Goal: Information Seeking & Learning: Learn about a topic

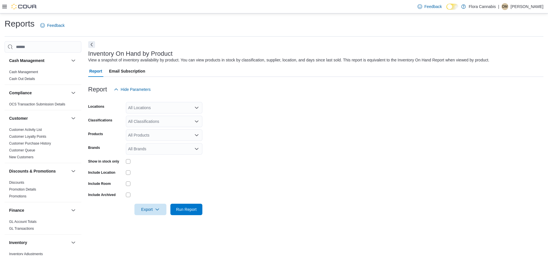
click at [3, 7] on icon at bounding box center [4, 6] width 5 height 3
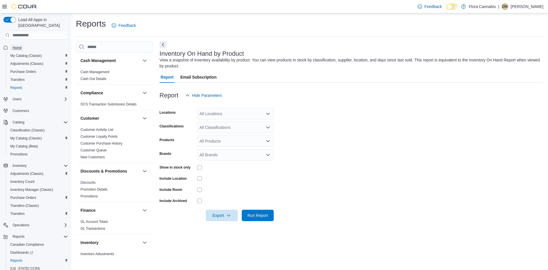
click at [14, 45] on span "Home" at bounding box center [17, 47] width 9 height 5
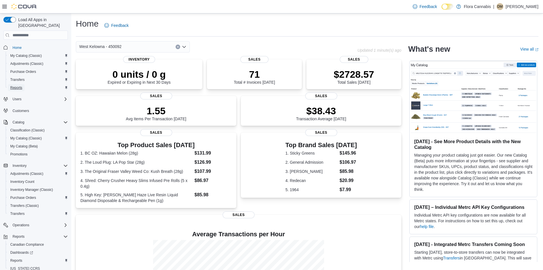
click at [12, 85] on span "Reports" at bounding box center [16, 87] width 12 height 5
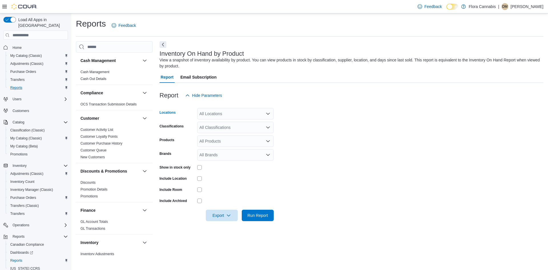
click at [230, 110] on div "All Locations" at bounding box center [235, 113] width 76 height 11
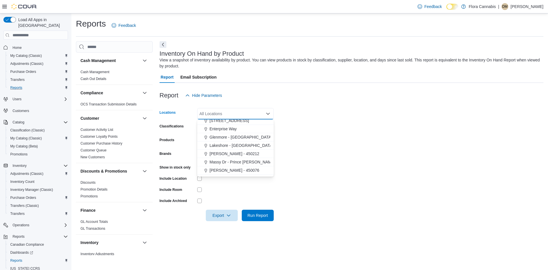
scroll to position [17, 0]
click at [232, 169] on span "West Kelowna - 450092" at bounding box center [230, 172] width 42 height 6
click at [289, 143] on form "Locations West Kelowna - 450092 Combo box. Selected. West Kelowna - 450092. Pre…" at bounding box center [351, 161] width 384 height 120
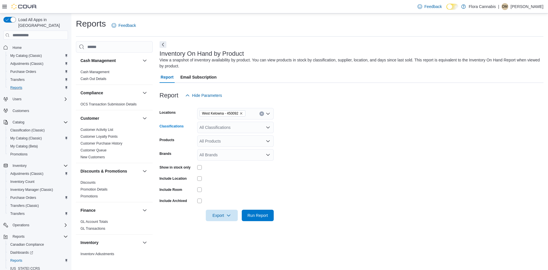
click at [238, 130] on div "All Classifications" at bounding box center [235, 127] width 76 height 11
click at [226, 186] on div "Edibles" at bounding box center [236, 185] width 70 height 6
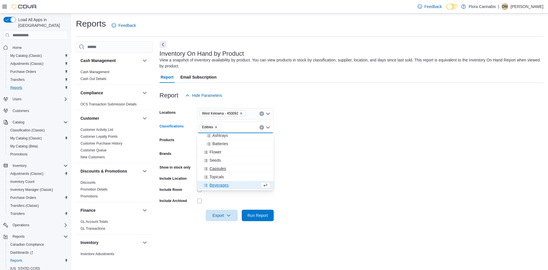
click at [233, 170] on div "Capsules" at bounding box center [236, 168] width 70 height 6
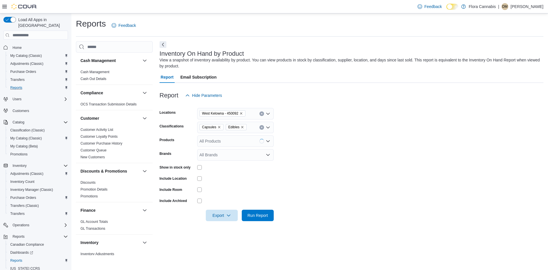
click at [310, 160] on form "Locations West Kelowna - 450092 Classifications Capsules Edibles Products All P…" at bounding box center [351, 161] width 384 height 120
click at [217, 215] on span "Export" at bounding box center [221, 214] width 25 height 11
click at [223, 226] on span "Export to Excel" at bounding box center [223, 226] width 26 height 5
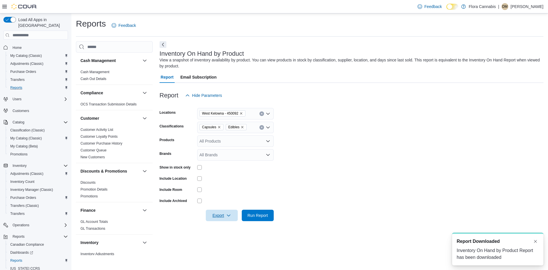
scroll to position [0, 0]
drag, startPoint x: 223, startPoint y: 226, endPoint x: 413, endPoint y: 221, distance: 190.1
click at [413, 221] on div at bounding box center [351, 224] width 384 height 7
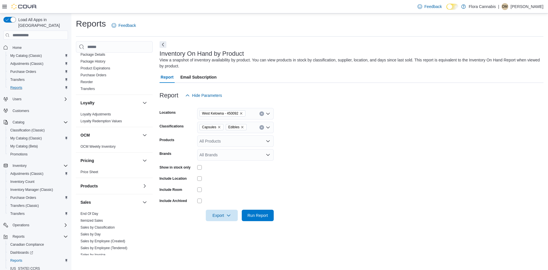
scroll to position [314, 0]
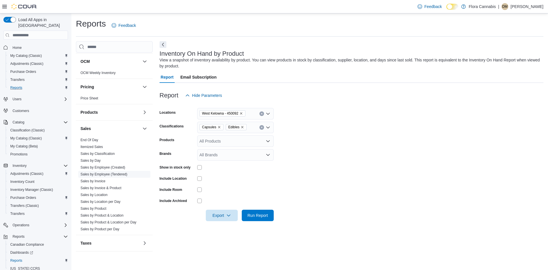
click at [122, 176] on link "Sales by Employee (Tendered)" at bounding box center [103, 174] width 47 height 4
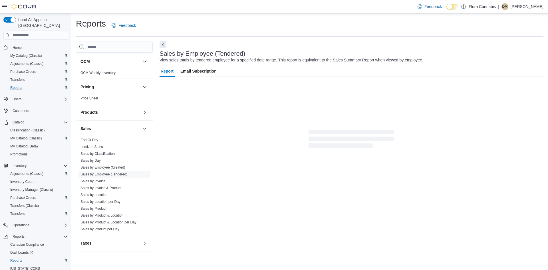
click at [243, 105] on div "Report Email Subscription" at bounding box center [351, 107] width 384 height 84
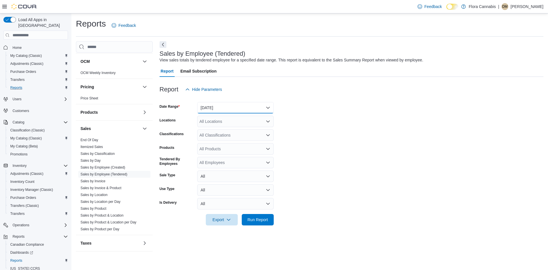
click at [242, 108] on button "Yesterday" at bounding box center [235, 107] width 76 height 11
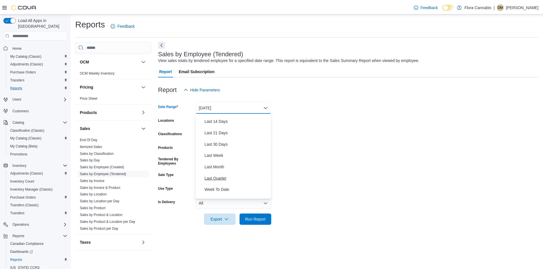
scroll to position [86, 0]
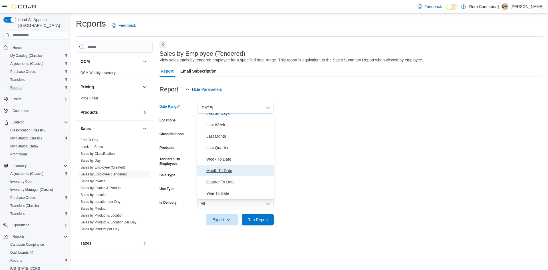
click at [240, 165] on button "Month To Date" at bounding box center [235, 170] width 76 height 11
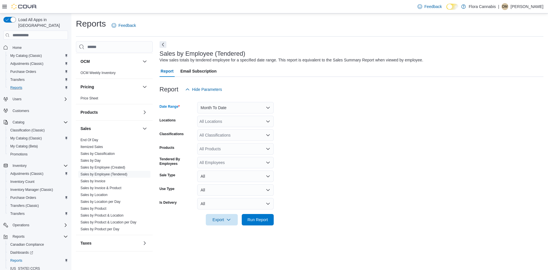
click at [238, 121] on div "All Locations" at bounding box center [235, 121] width 76 height 11
type input "***"
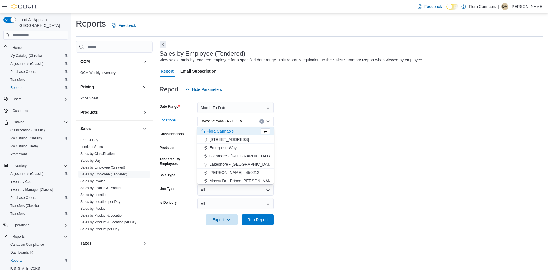
click at [329, 167] on form "Date Range Month To Date Locations West Kelowna - 450092 Combo box. Selected. W…" at bounding box center [351, 160] width 384 height 130
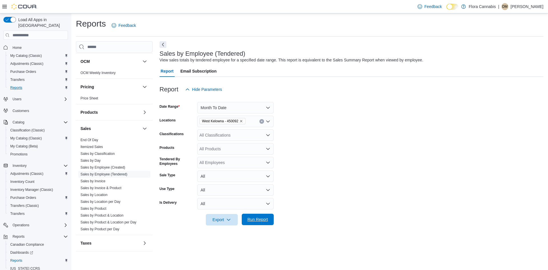
click at [269, 221] on span "Run Report" at bounding box center [257, 218] width 25 height 11
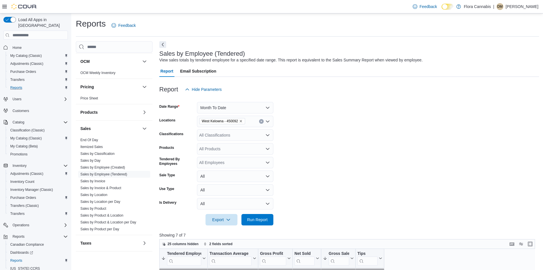
click at [537, 158] on form "Date Range Month To Date Locations West Kelowna - 450092 Classifications All Cl…" at bounding box center [349, 160] width 380 height 130
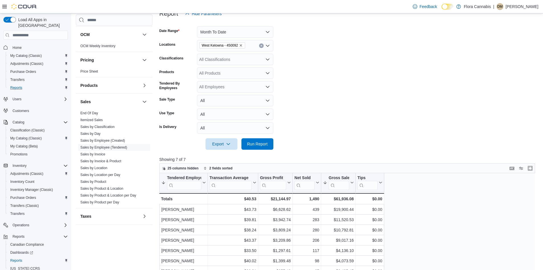
scroll to position [75, 0]
click at [238, 63] on div "All Classifications" at bounding box center [235, 59] width 76 height 11
click at [225, 87] on div "Pre-Roll" at bounding box center [236, 85] width 70 height 6
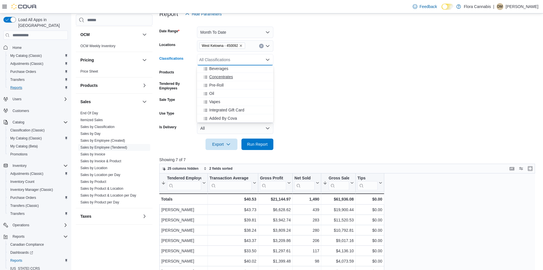
scroll to position [506, 0]
click at [255, 137] on div at bounding box center [349, 136] width 380 height 5
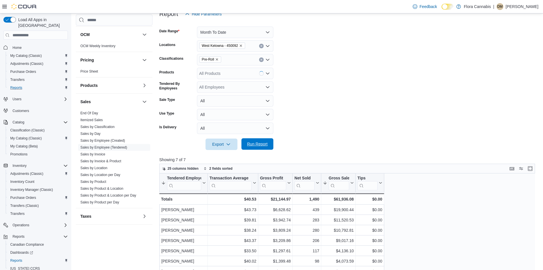
click at [257, 140] on span "Run Report" at bounding box center [257, 143] width 25 height 11
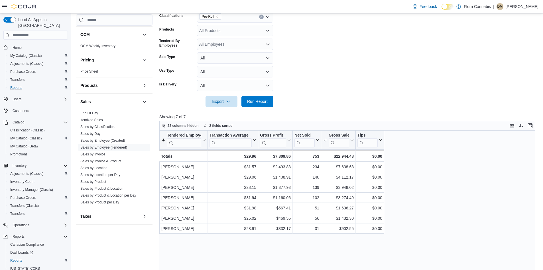
scroll to position [87, 0]
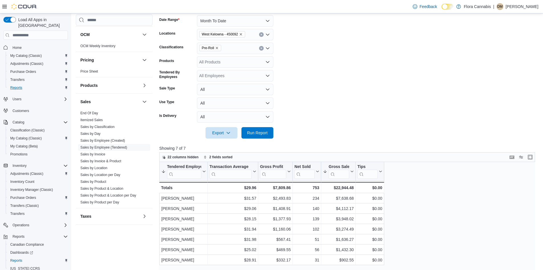
click at [217, 49] on icon "Remove Pre-Roll from selection in this group" at bounding box center [216, 47] width 3 height 3
click at [266, 134] on span "Run Report" at bounding box center [257, 133] width 21 height 6
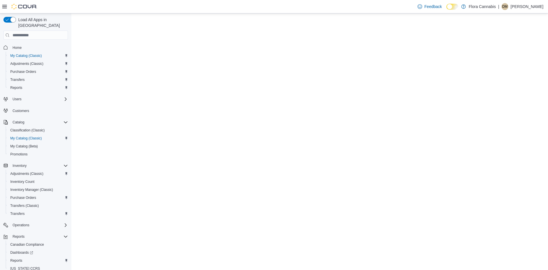
select select "**********"
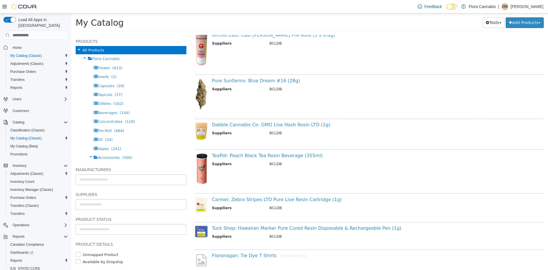
scroll to position [257, 0]
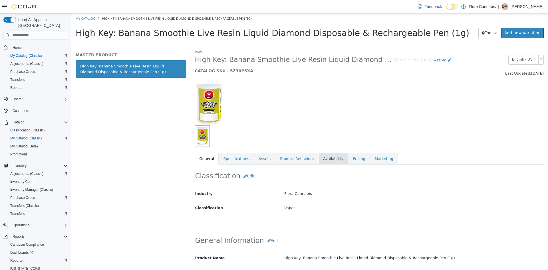
click at [318, 161] on link "Availability" at bounding box center [332, 159] width 29 height 12
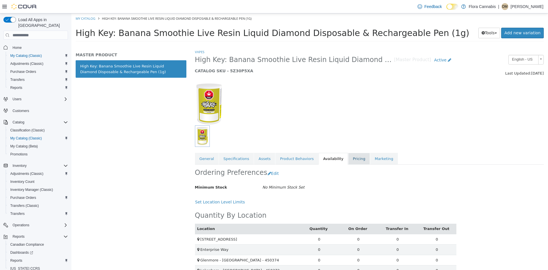
click at [348, 160] on link "Pricing" at bounding box center [359, 159] width 22 height 12
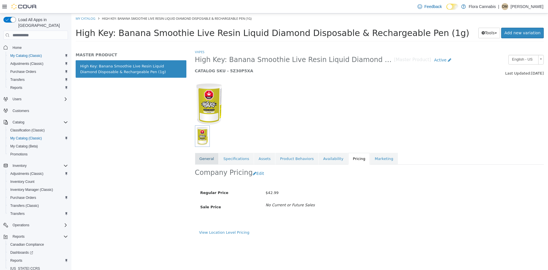
click at [213, 159] on link "General" at bounding box center [207, 159] width 24 height 12
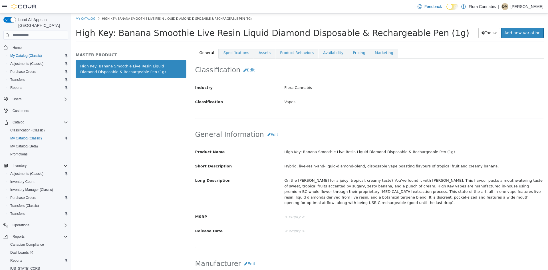
scroll to position [114, 0]
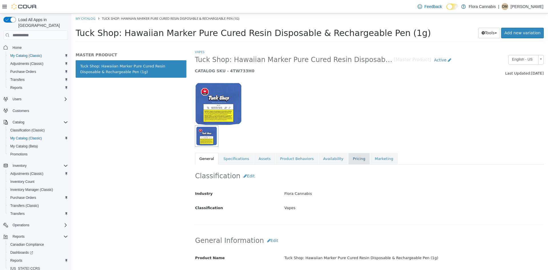
click at [349, 155] on link "Pricing" at bounding box center [359, 159] width 22 height 12
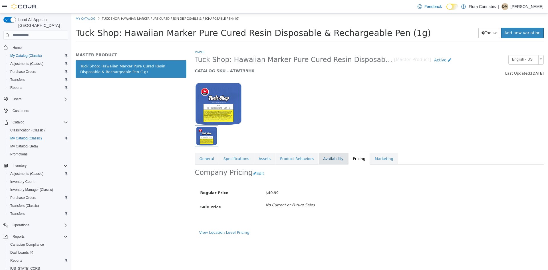
click at [324, 156] on link "Availability" at bounding box center [332, 159] width 29 height 12
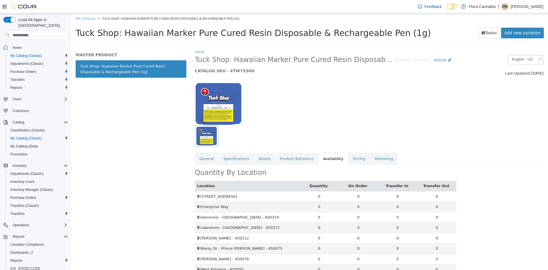
click at [210, 154] on link "General" at bounding box center [207, 159] width 24 height 12
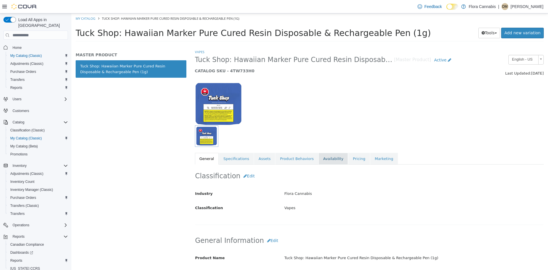
click at [330, 160] on link "Availability" at bounding box center [332, 159] width 29 height 12
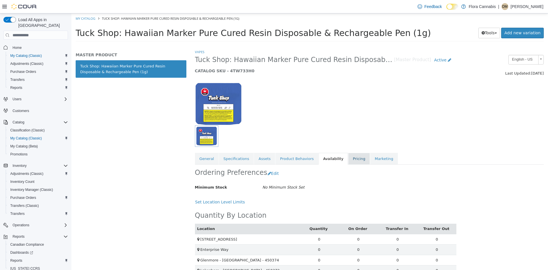
scroll to position [54, 0]
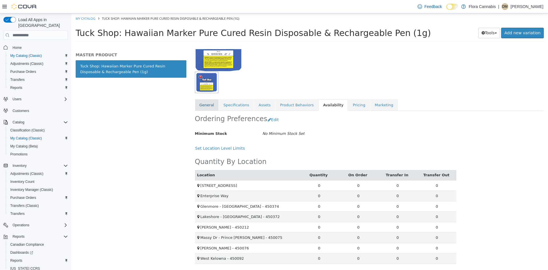
drag, startPoint x: 207, startPoint y: 103, endPoint x: 242, endPoint y: 107, distance: 35.3
click at [207, 104] on link "General" at bounding box center [207, 105] width 24 height 12
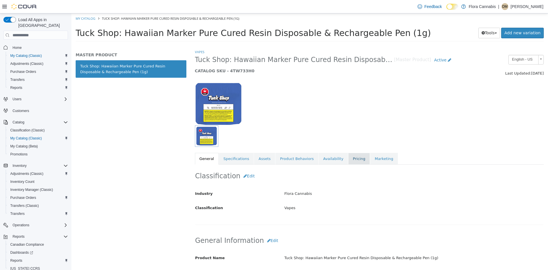
click at [349, 158] on link "Pricing" at bounding box center [359, 159] width 22 height 12
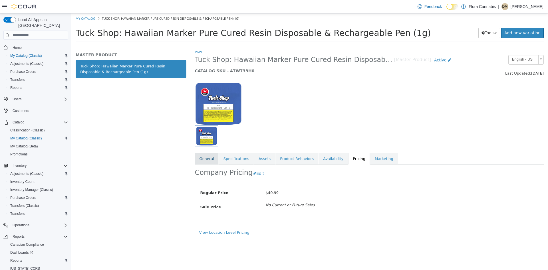
click at [205, 163] on link "General" at bounding box center [207, 159] width 24 height 12
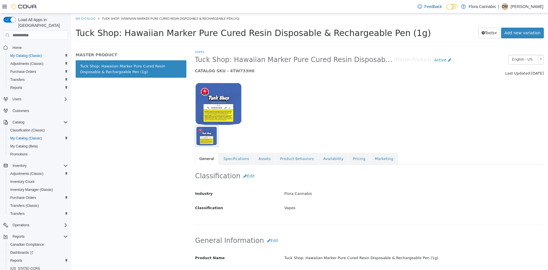
scroll to position [57, 0]
